Goal: Task Accomplishment & Management: Use online tool/utility

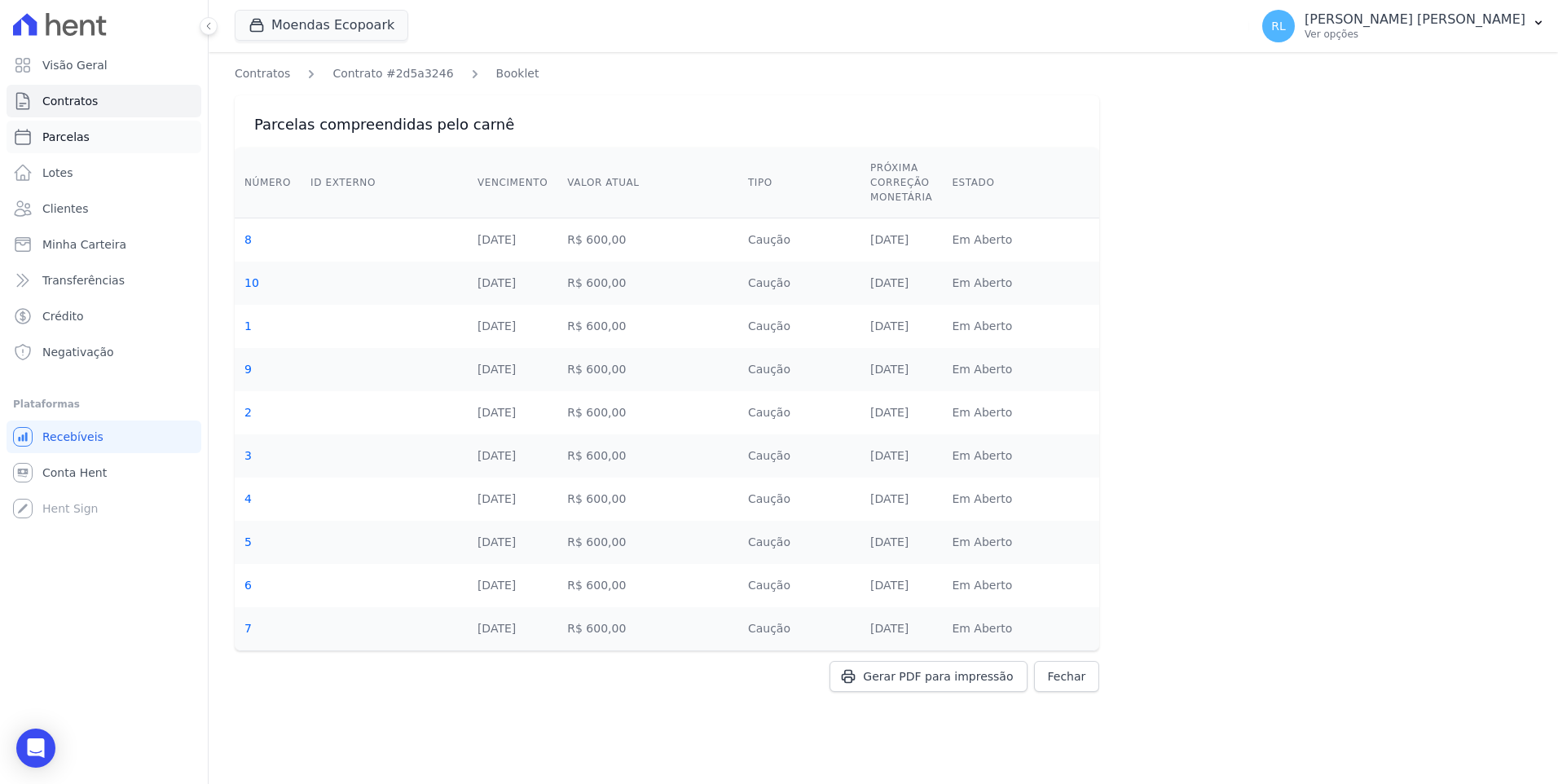
click at [79, 139] on span "Parcelas" at bounding box center [66, 136] width 47 height 16
select select
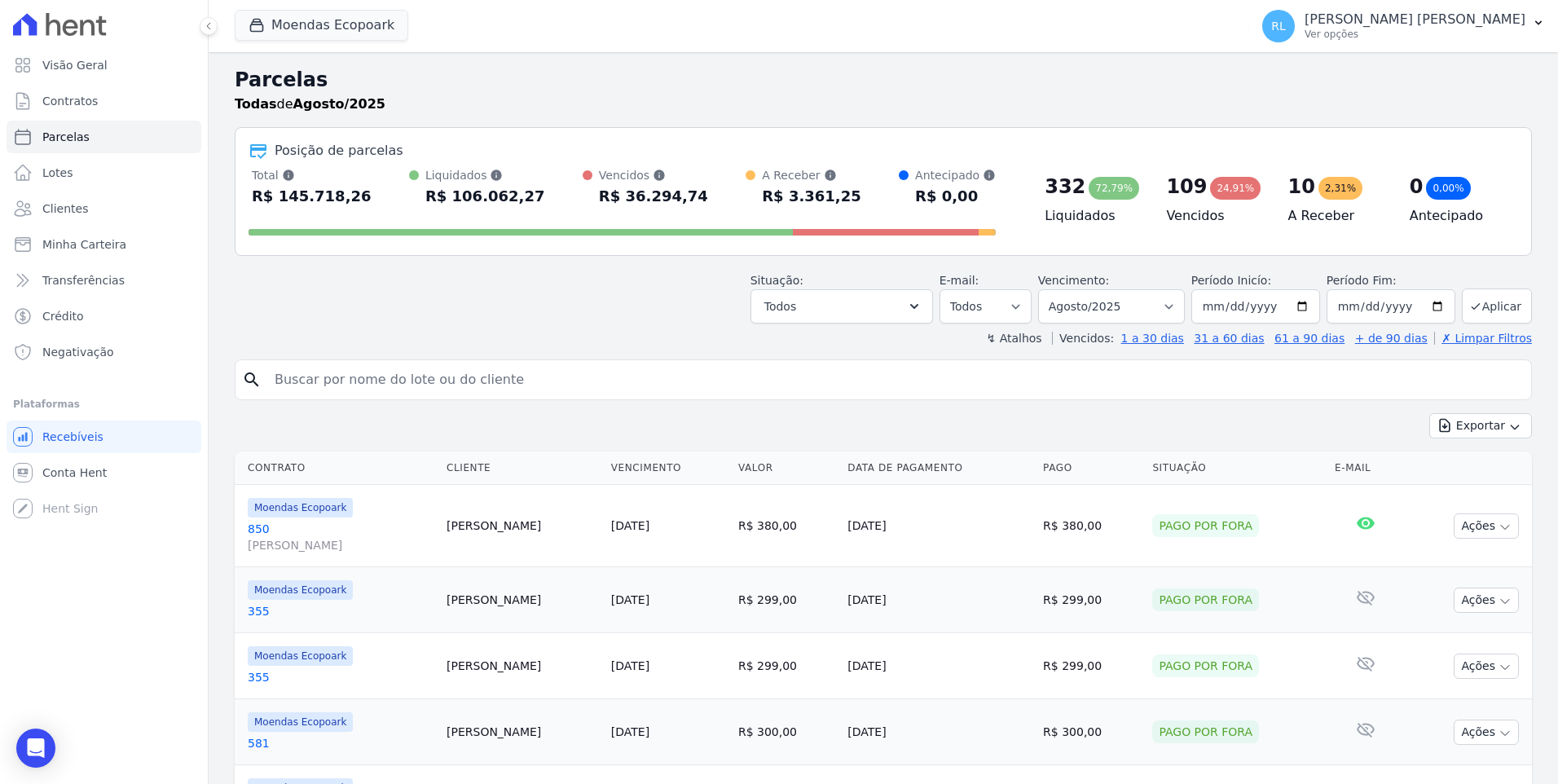
click at [295, 377] on input "search" at bounding box center [894, 379] width 1260 height 33
type input "[PERSON_NAME]"
select select
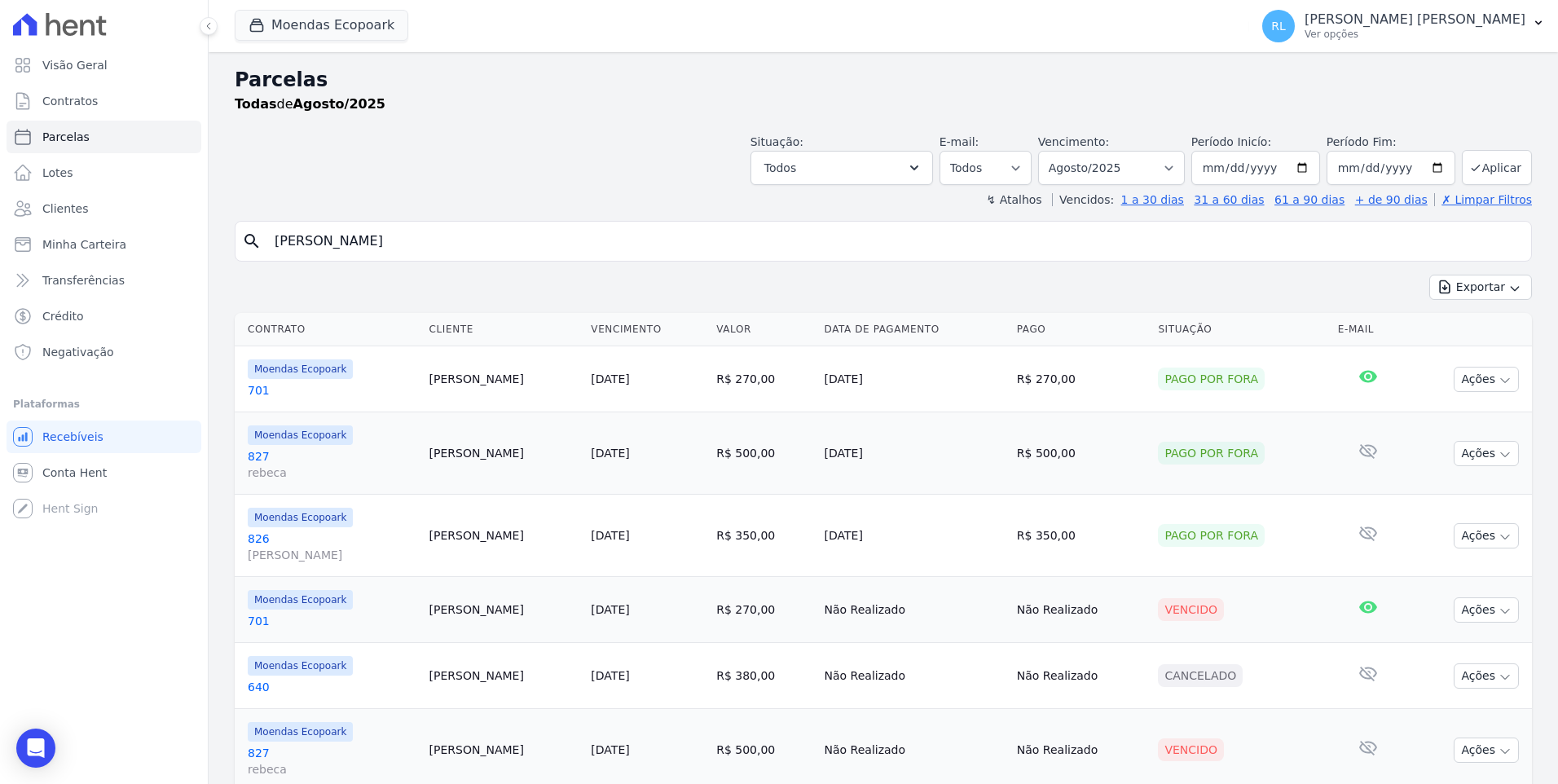
click at [264, 451] on link "827 [PERSON_NAME]" at bounding box center [331, 464] width 169 height 33
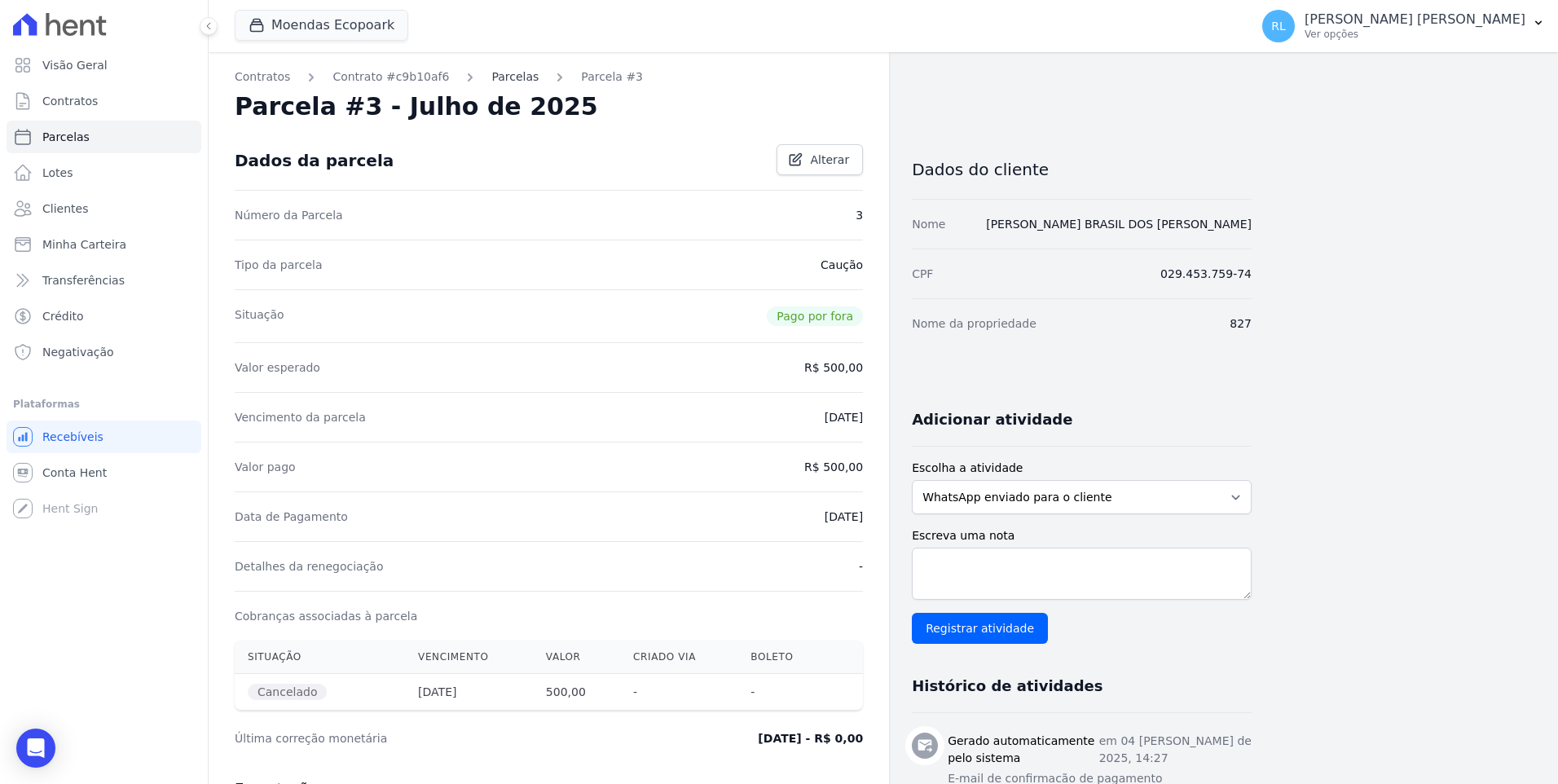
click at [491, 72] on link "Parcelas" at bounding box center [515, 77] width 47 height 17
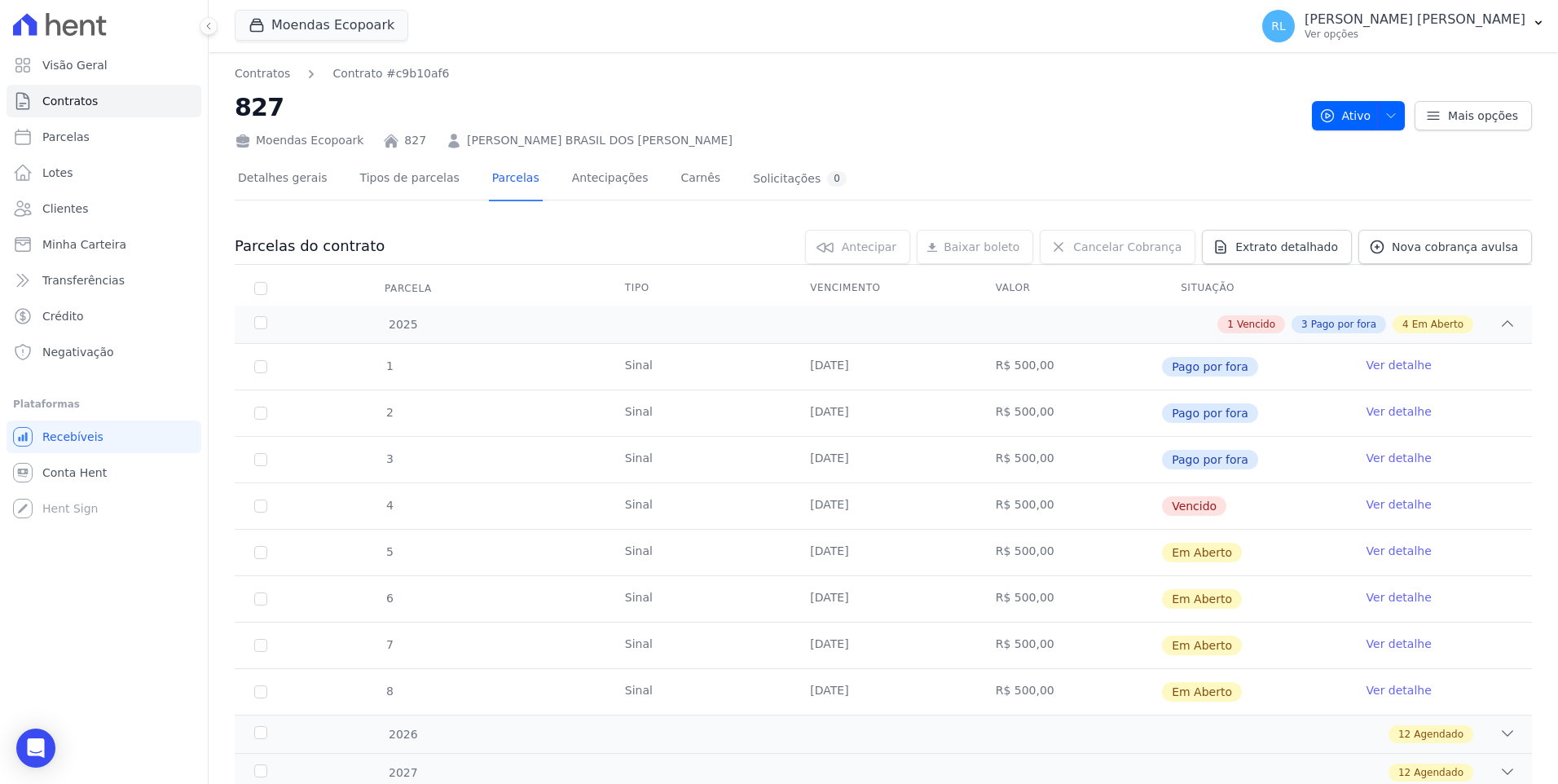
click at [1395, 504] on link "Ver detalhe" at bounding box center [1398, 504] width 65 height 16
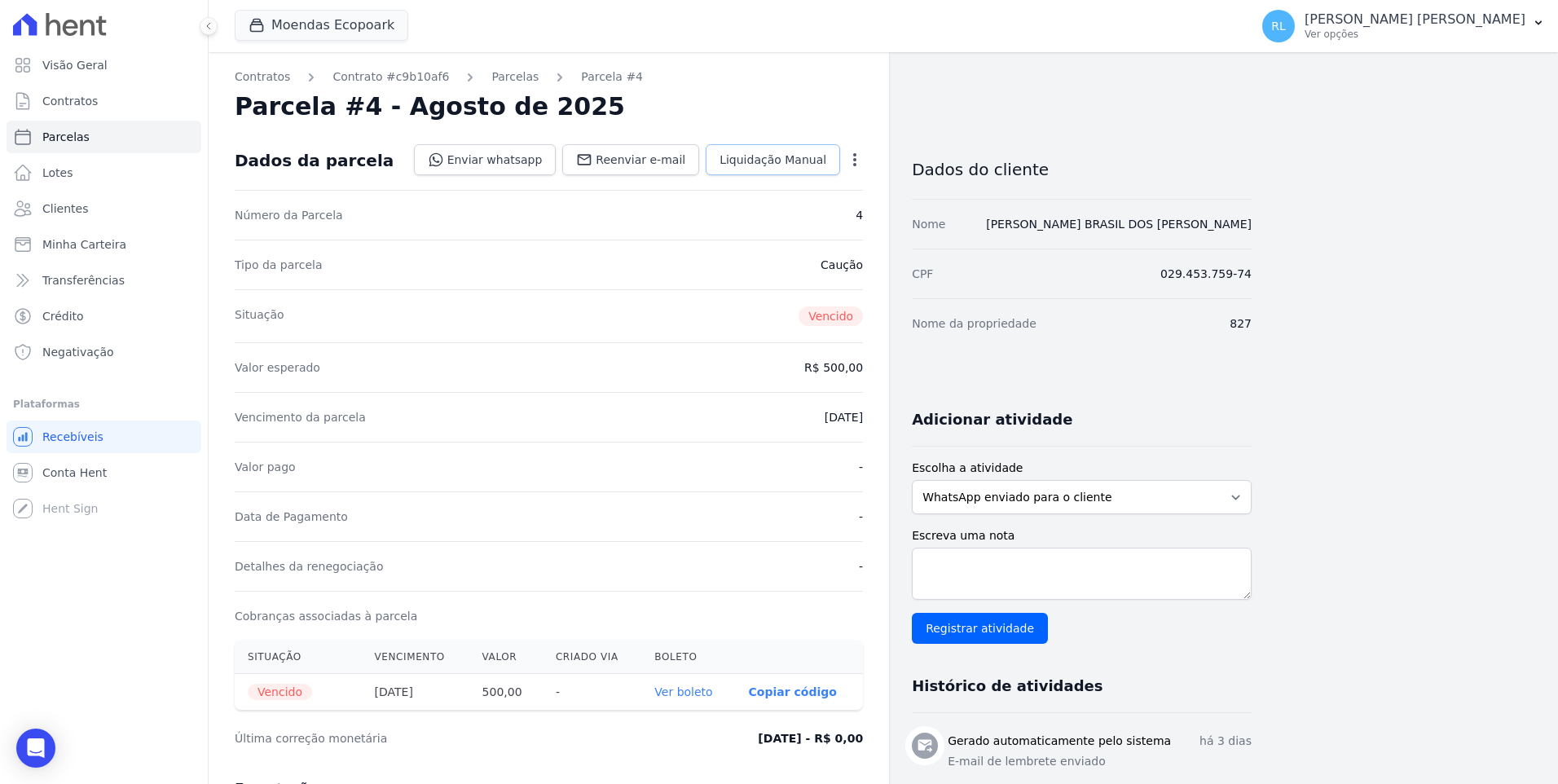
click at [771, 165] on span "Liquidação Manual" at bounding box center [772, 159] width 106 height 16
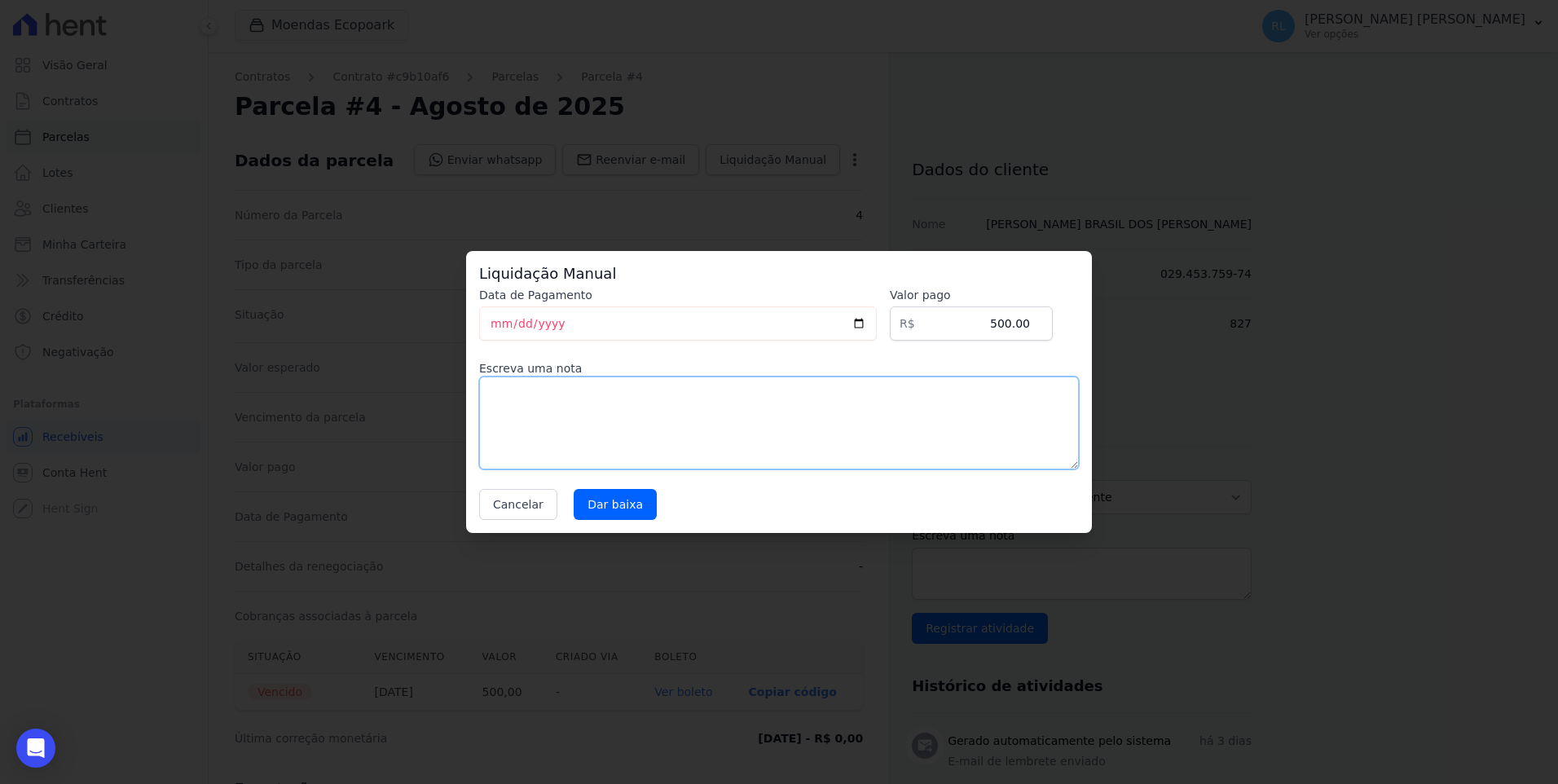
click at [577, 443] on textarea at bounding box center [779, 423] width 600 height 93
type textarea "pix"
click at [608, 494] on input "Dar baixa" at bounding box center [615, 504] width 83 height 31
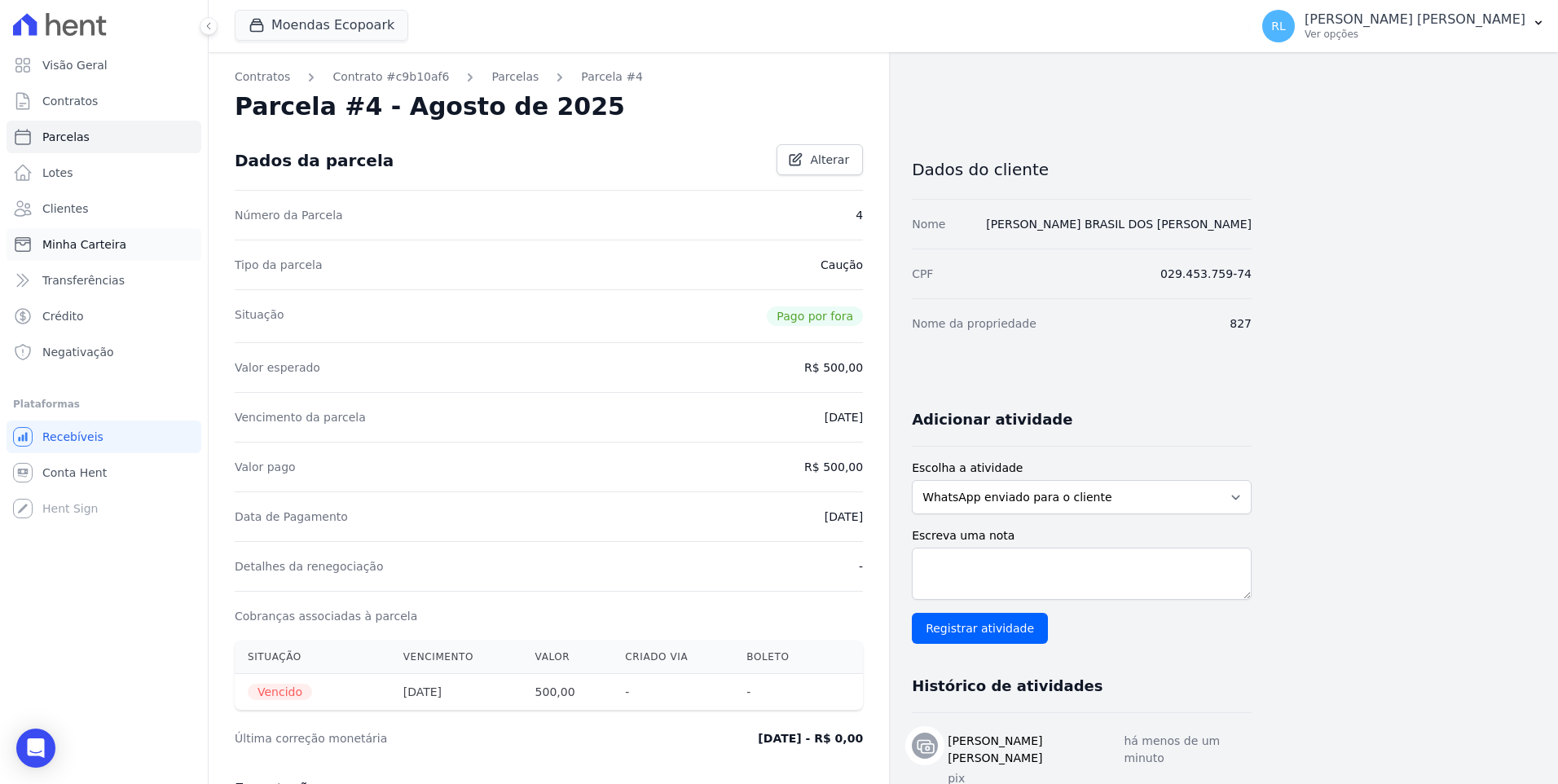
click at [88, 246] on span "Minha Carteira" at bounding box center [84, 244] width 84 height 16
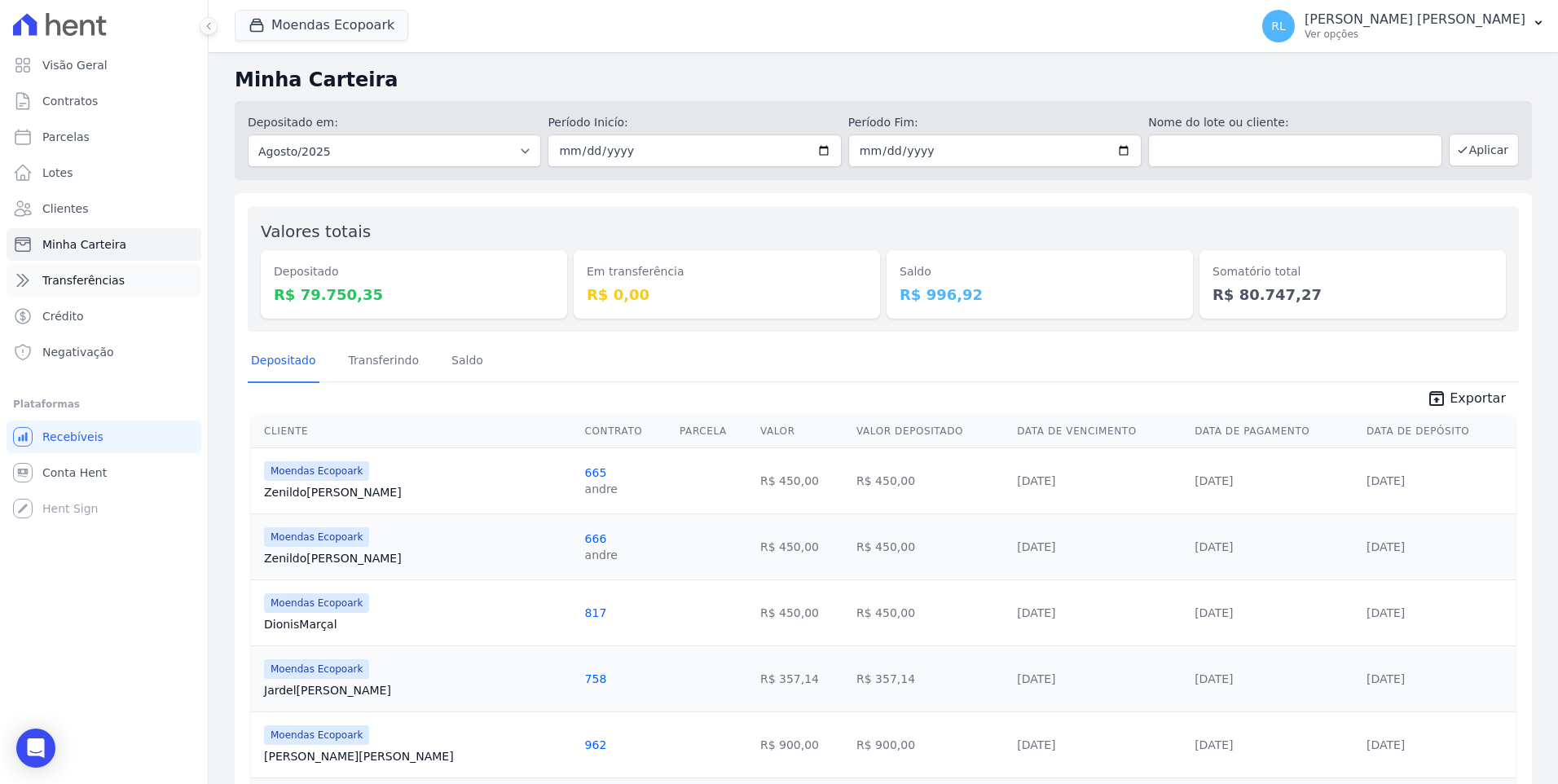
click at [99, 284] on span "Transferências" at bounding box center [83, 280] width 82 height 16
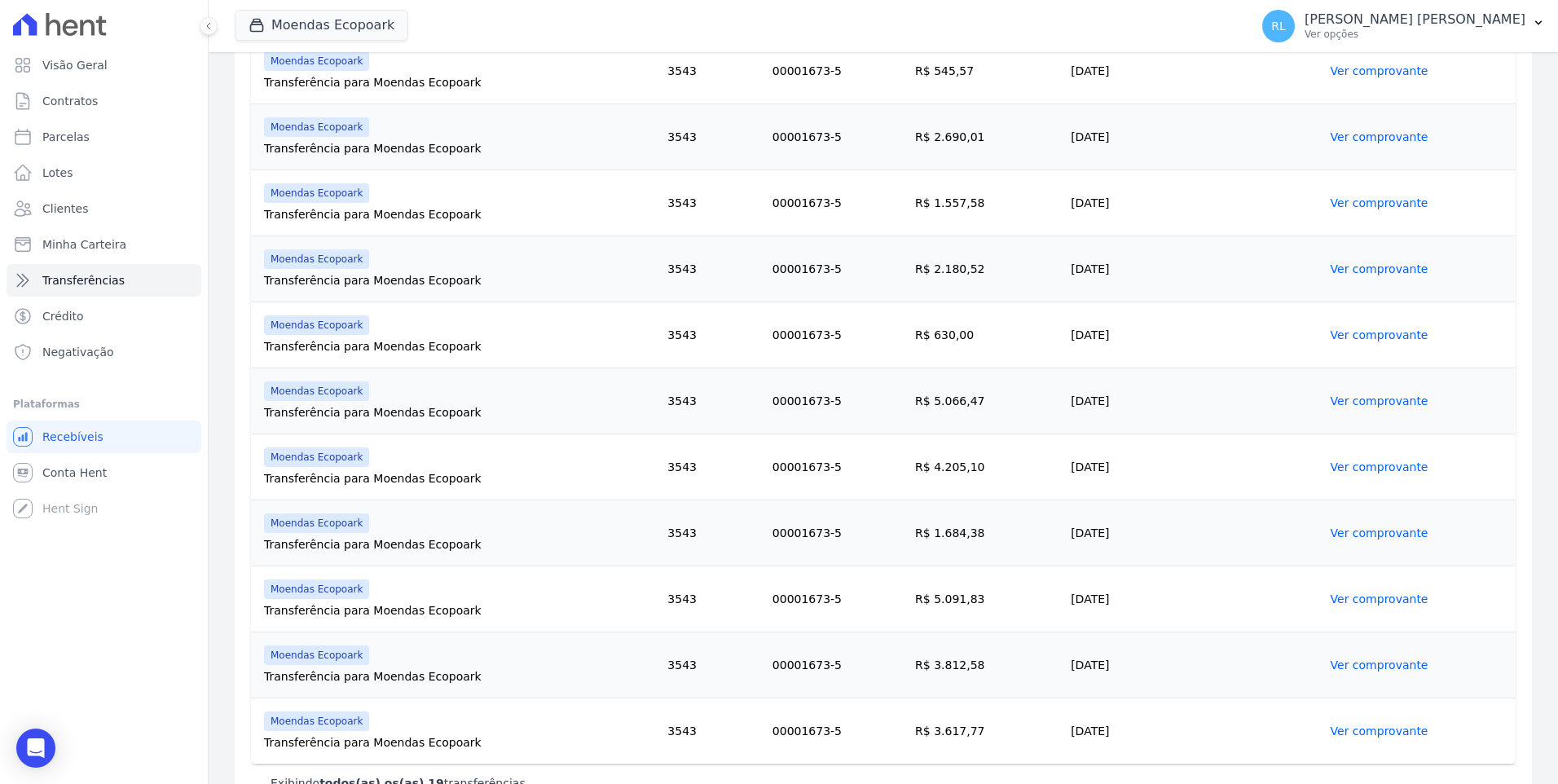
scroll to position [950, 0]
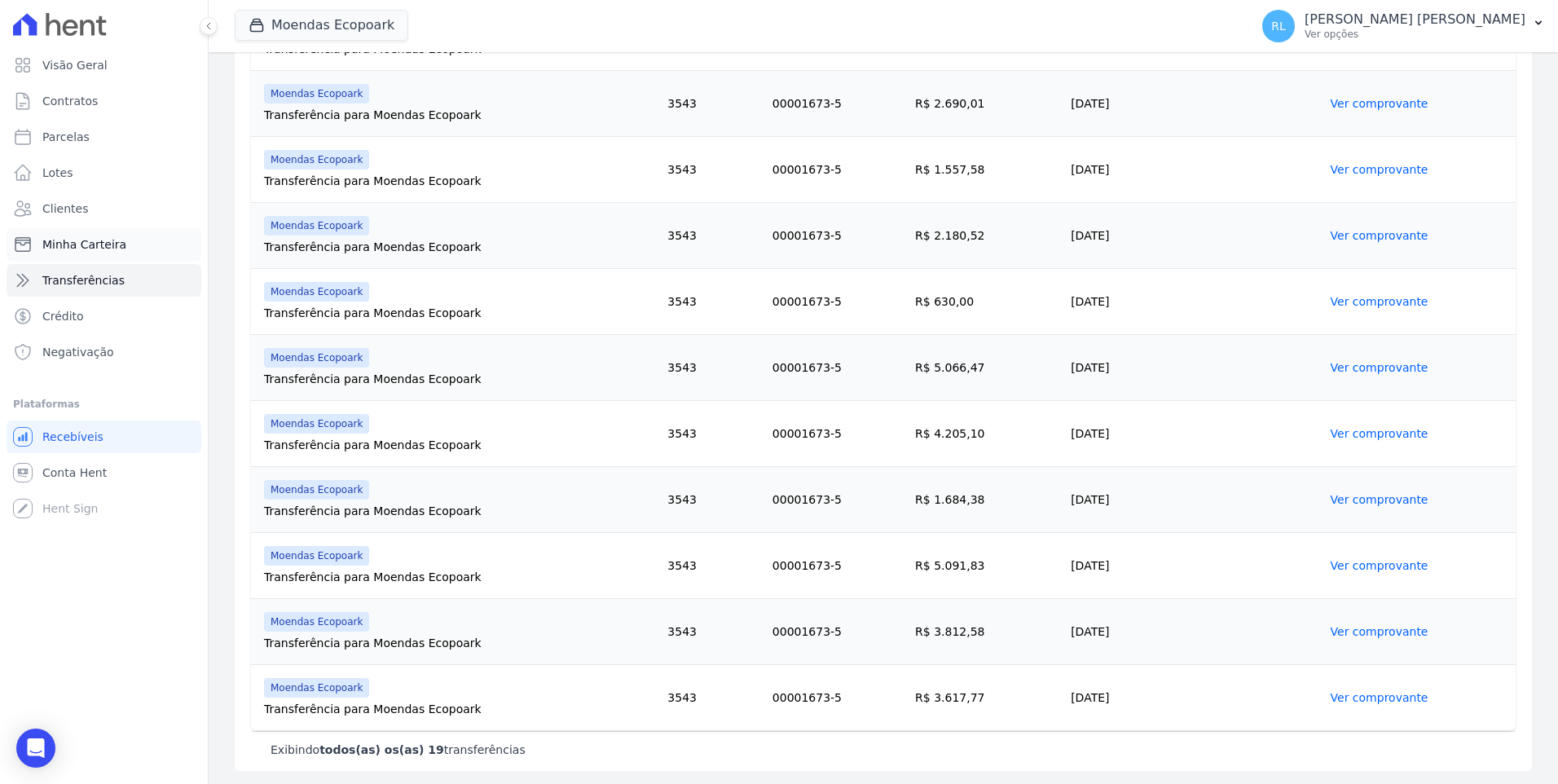
click at [110, 246] on span "Minha Carteira" at bounding box center [84, 244] width 84 height 16
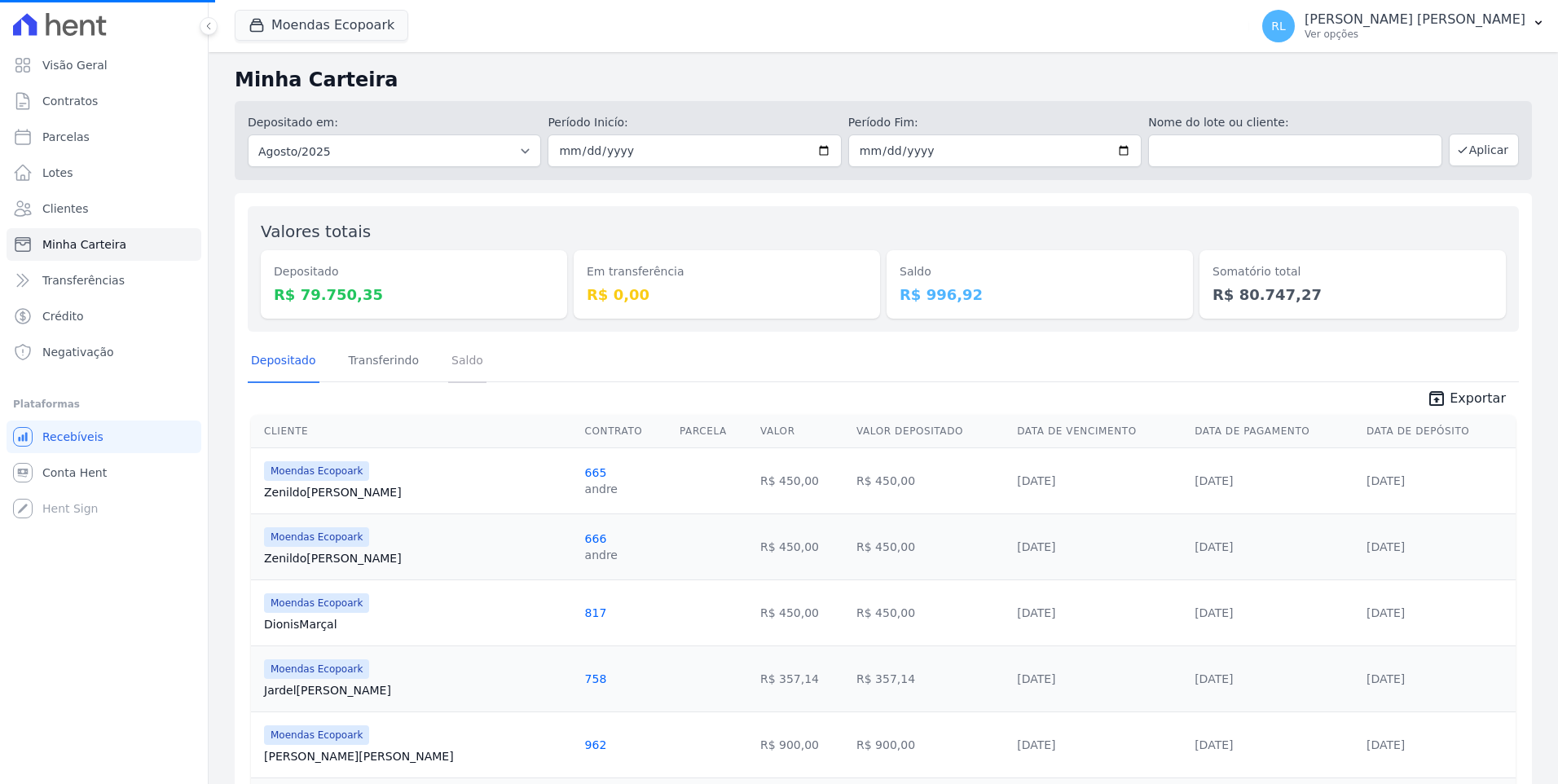
click at [451, 369] on link "Saldo" at bounding box center [467, 361] width 39 height 42
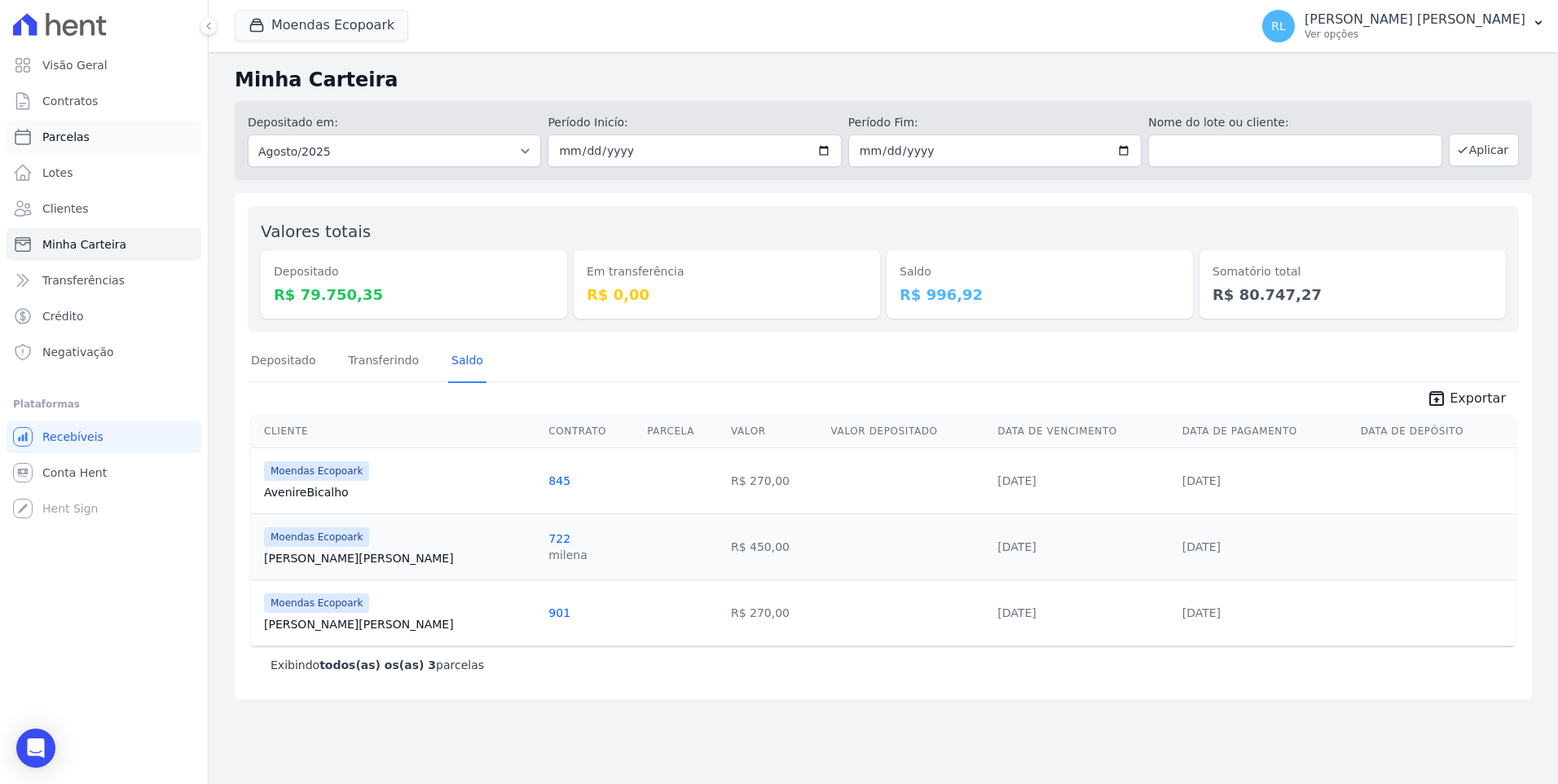
click at [80, 137] on span "Parcelas" at bounding box center [66, 136] width 47 height 16
select select
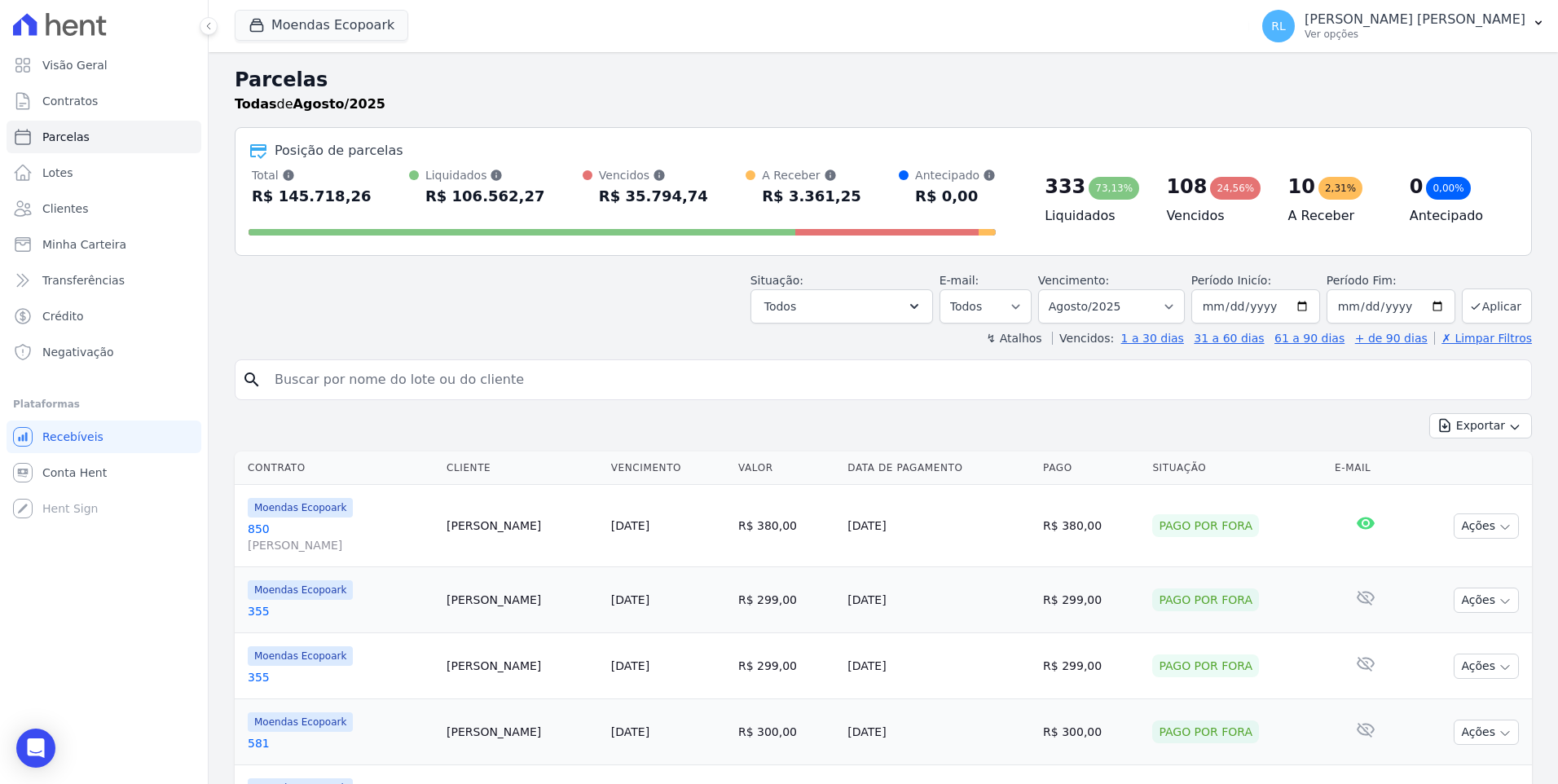
click at [345, 385] on input "search" at bounding box center [894, 379] width 1260 height 33
type input "elisabe"
select select
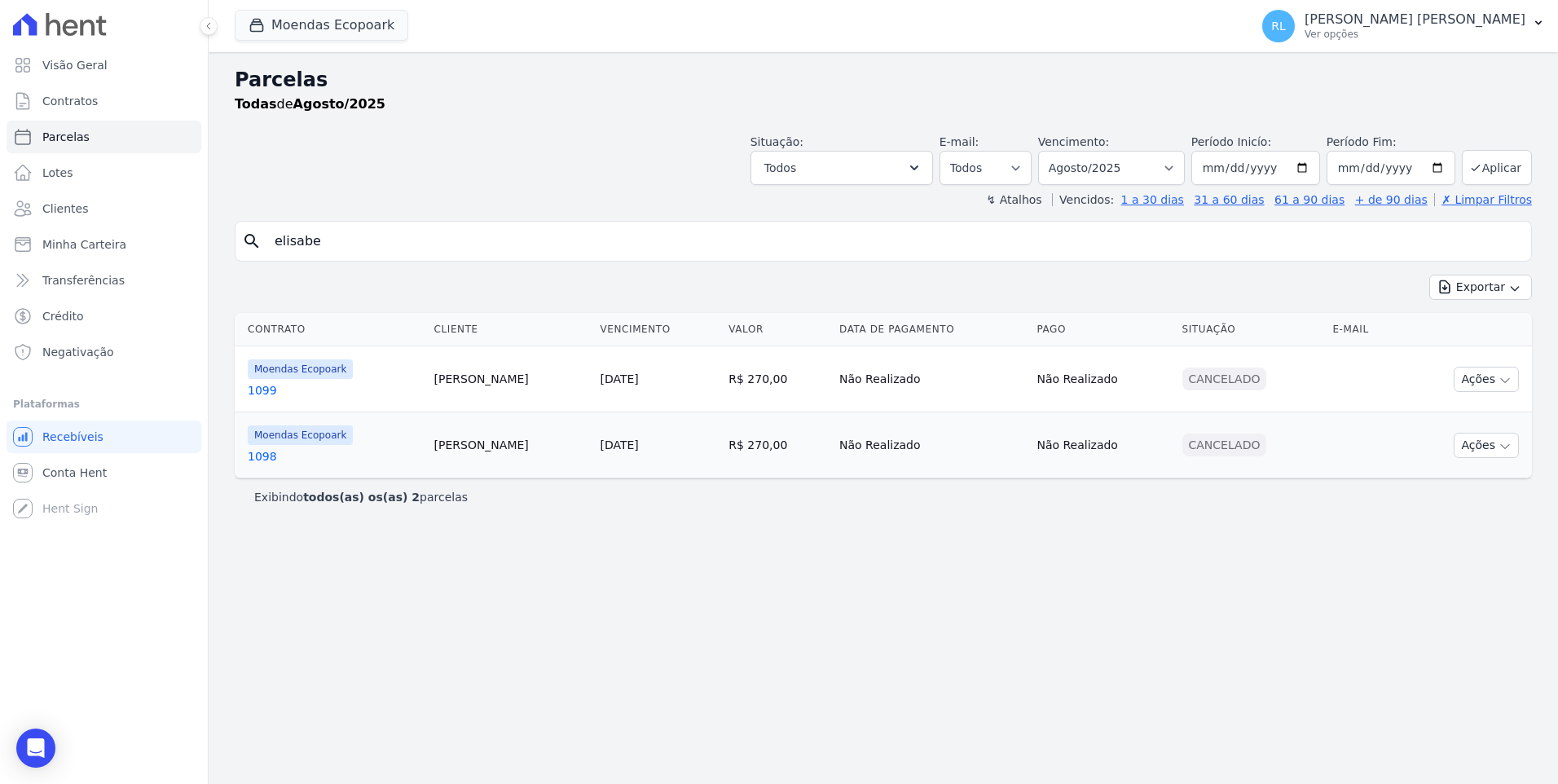
click at [260, 392] on link "1099" at bounding box center [334, 390] width 173 height 16
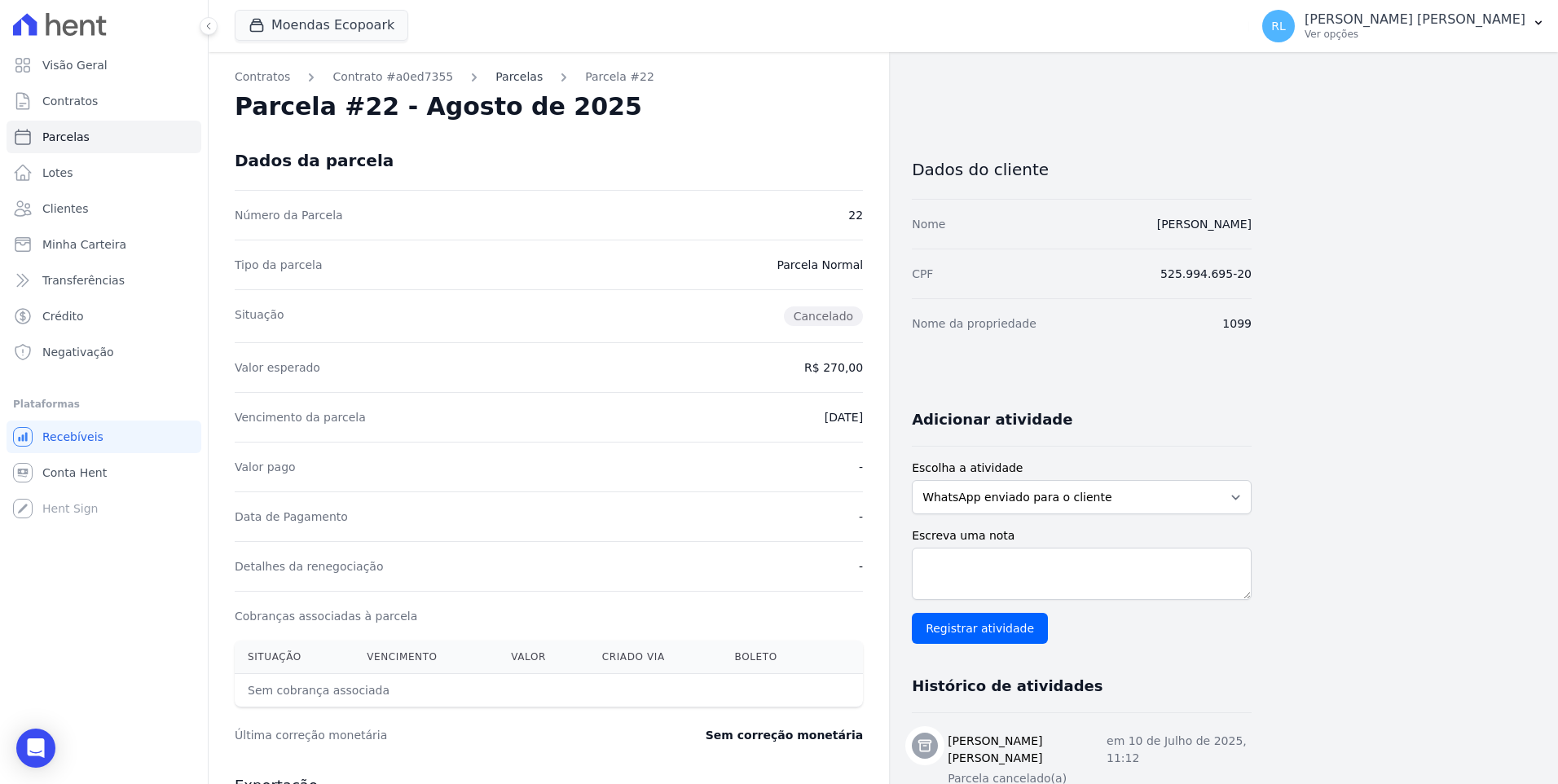
click at [495, 74] on link "Parcelas" at bounding box center [519, 77] width 47 height 17
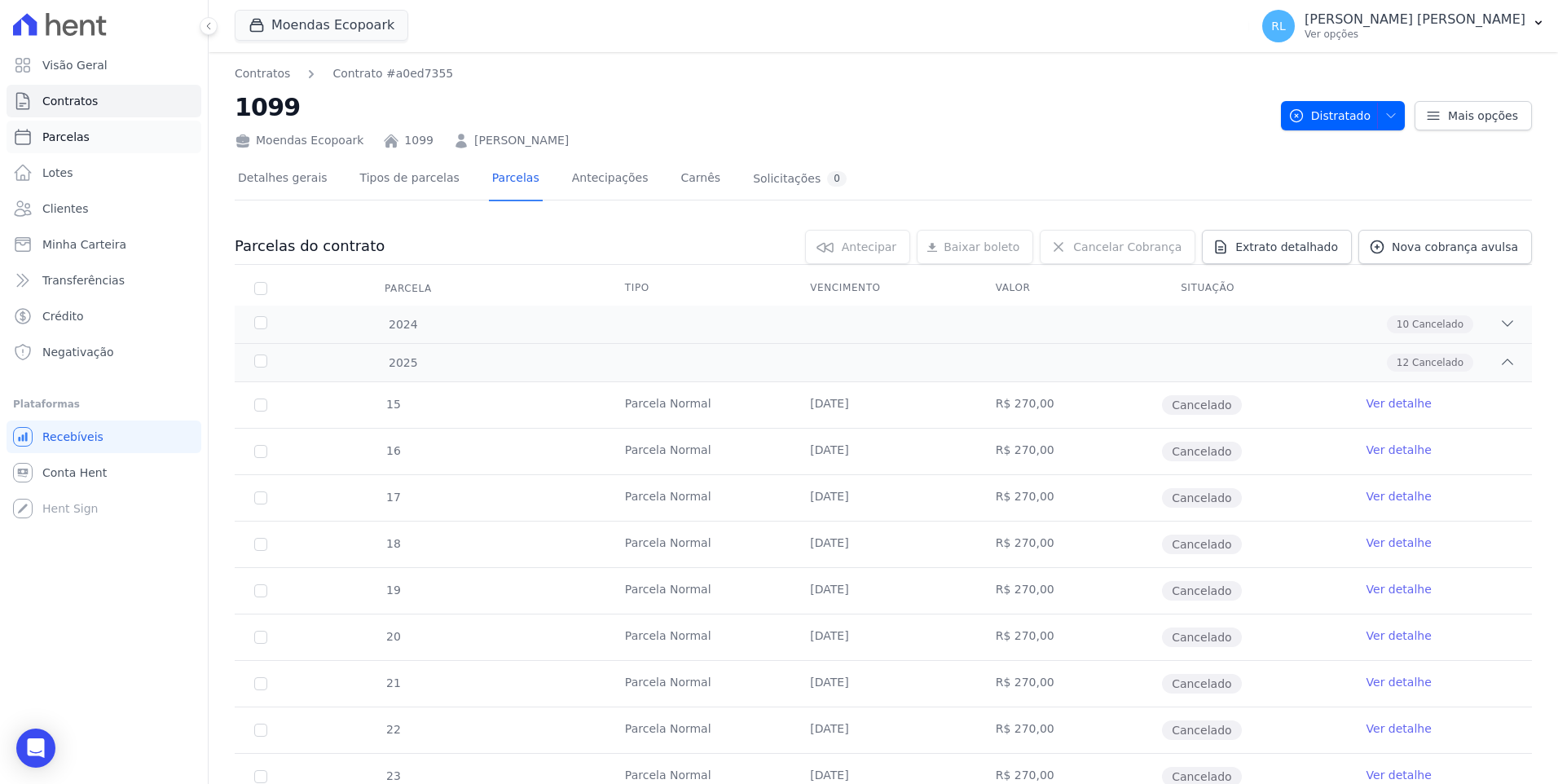
click at [74, 134] on span "Parcelas" at bounding box center [66, 136] width 47 height 16
select select
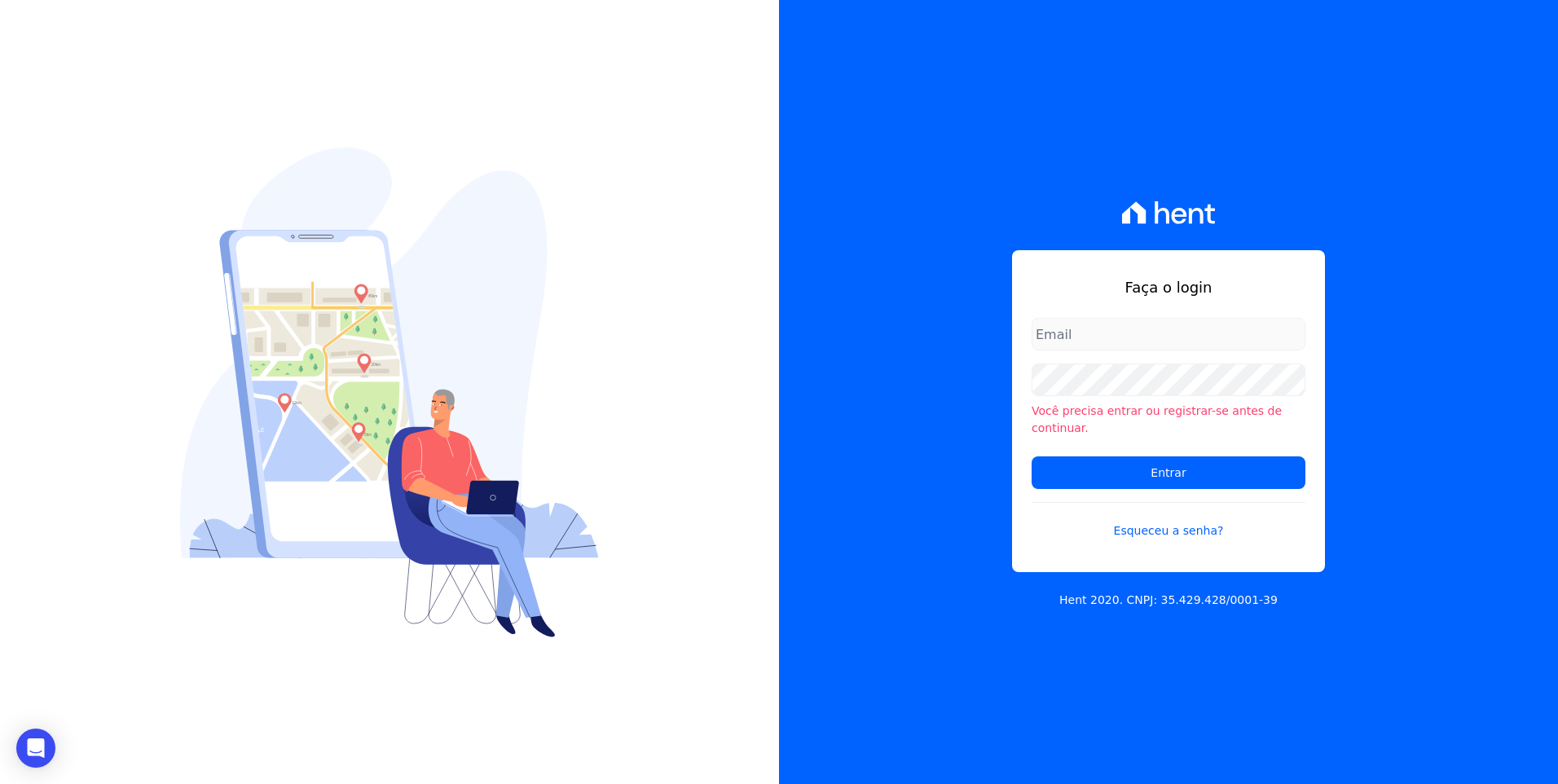
type input "[EMAIL_ADDRESS][DOMAIN_NAME]"
click at [1236, 472] on input "Entrar" at bounding box center [1168, 472] width 274 height 33
